Goal: Information Seeking & Learning: Learn about a topic

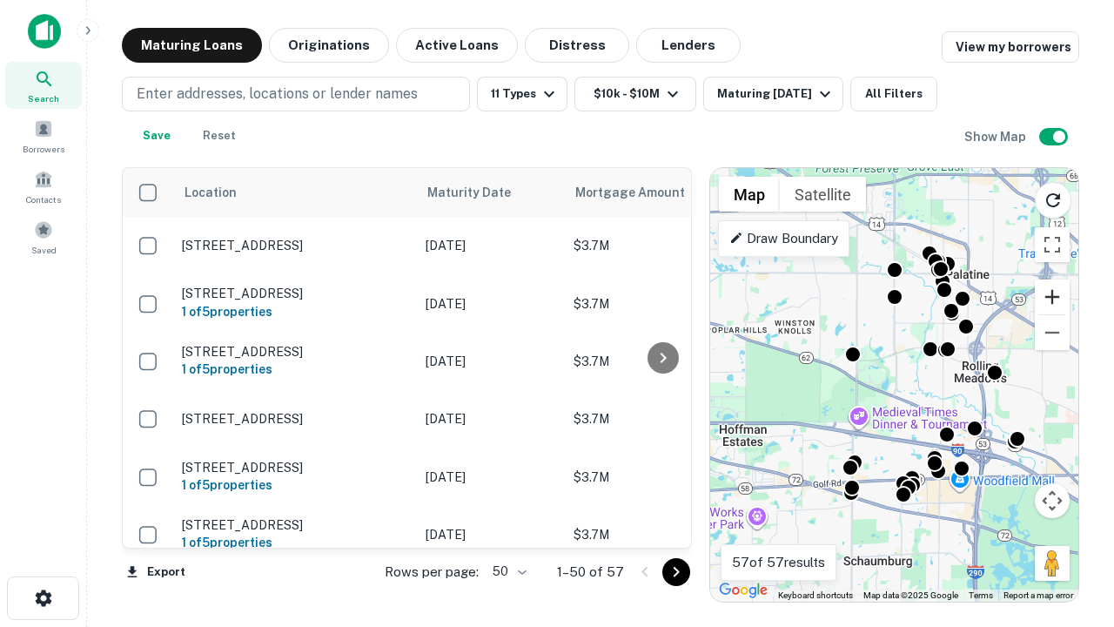
click at [1053, 297] on button "Zoom in" at bounding box center [1052, 296] width 35 height 35
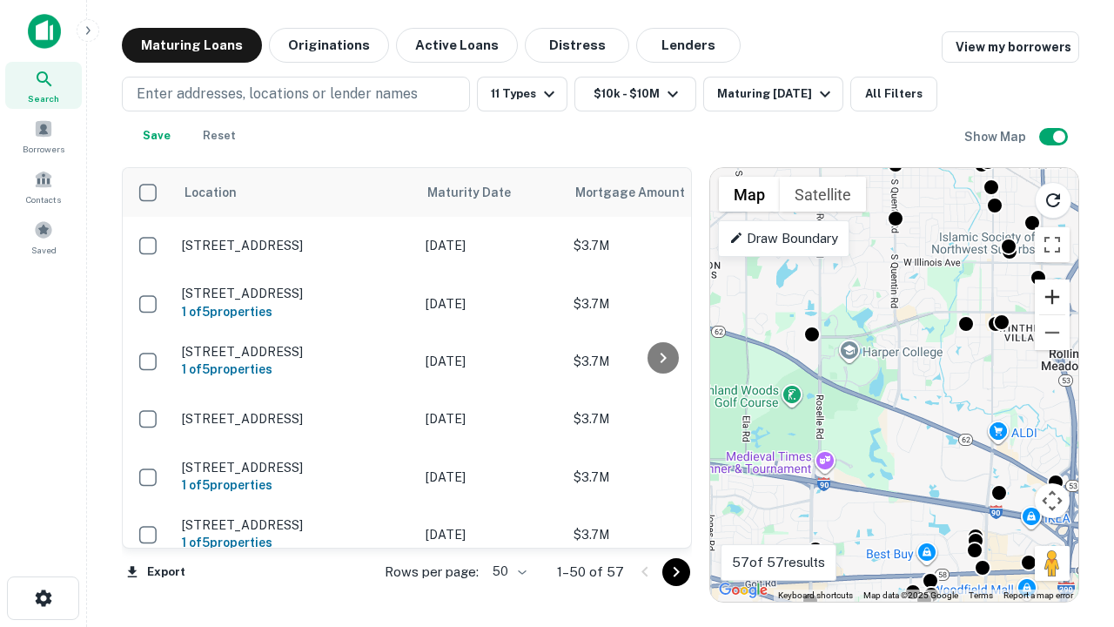
click at [1053, 297] on button "Zoom in" at bounding box center [1052, 296] width 35 height 35
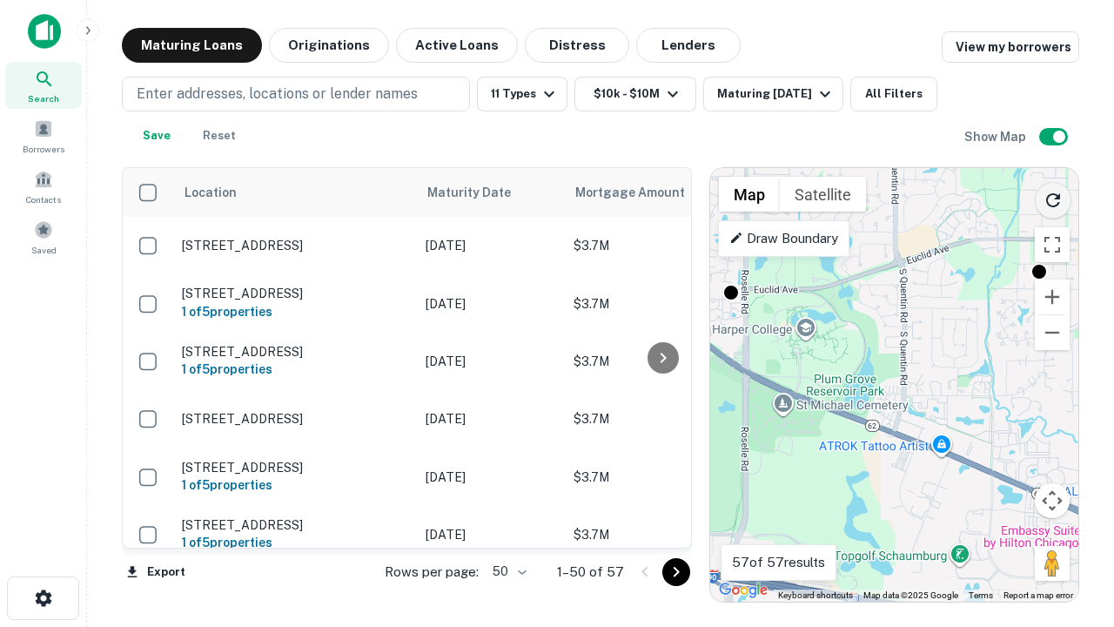
click at [1053, 197] on icon "Reload search area" at bounding box center [1053, 200] width 21 height 21
